Goal: Task Accomplishment & Management: Complete application form

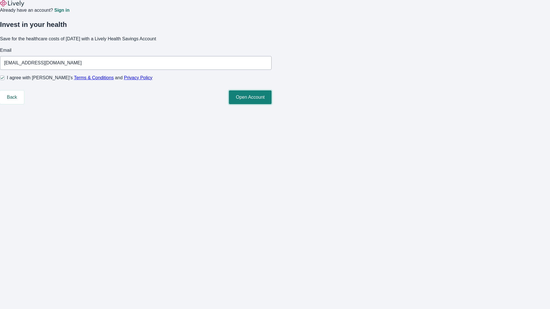
click at [271, 104] on button "Open Account" at bounding box center [250, 97] width 43 height 14
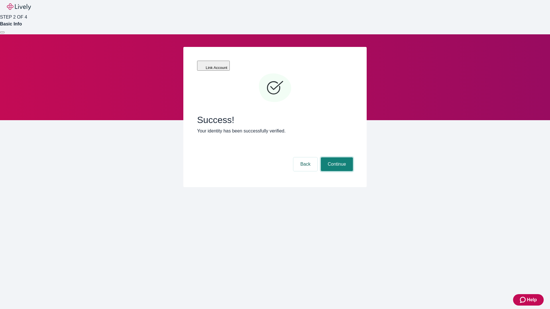
click at [336, 157] on button "Continue" at bounding box center [337, 164] width 32 height 14
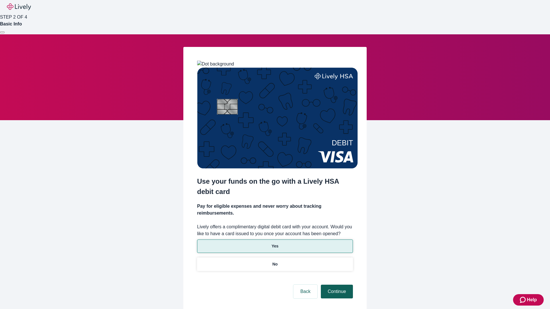
click at [274, 261] on p "No" at bounding box center [274, 264] width 5 height 6
click at [336, 285] on button "Continue" at bounding box center [337, 292] width 32 height 14
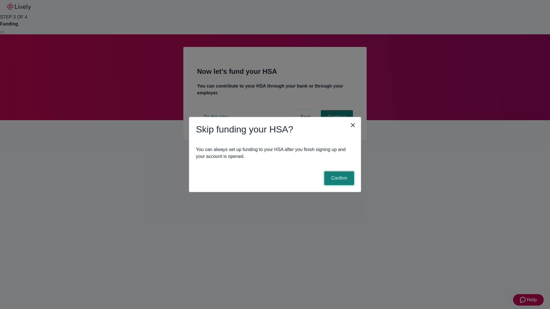
click at [338, 178] on button "Confirm" at bounding box center [339, 178] width 30 height 14
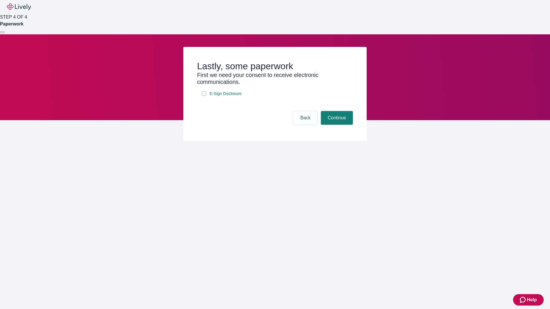
click at [204, 96] on input "E-Sign Disclosure" at bounding box center [204, 93] width 5 height 5
checkbox input "true"
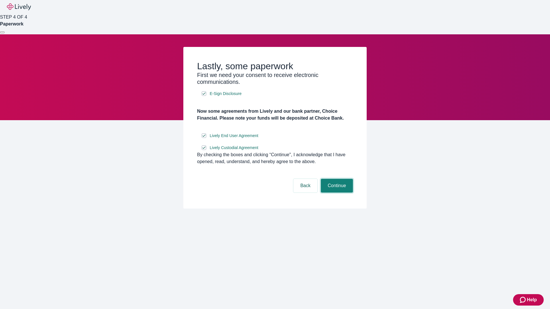
click at [336, 193] on button "Continue" at bounding box center [337, 186] width 32 height 14
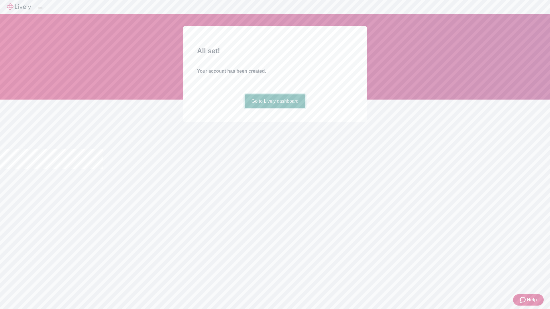
click at [274, 108] on link "Go to Lively dashboard" at bounding box center [274, 101] width 61 height 14
